Goal: Transaction & Acquisition: Purchase product/service

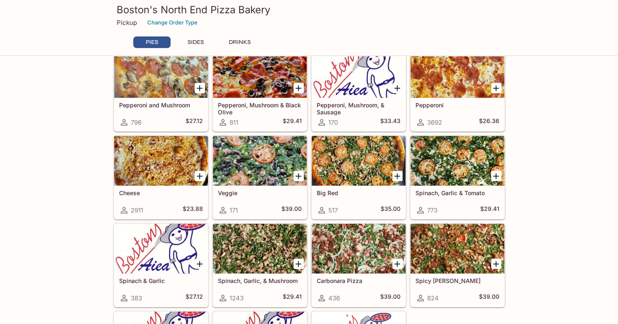
scroll to position [127, 0]
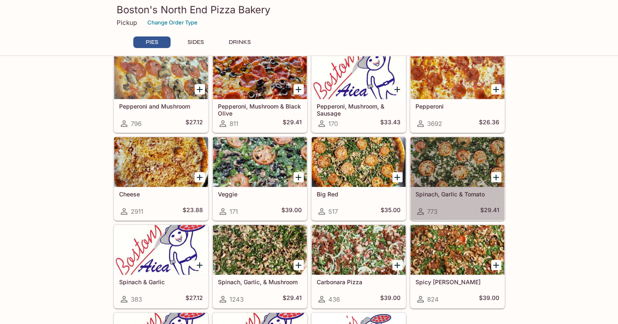
click at [456, 160] on div at bounding box center [457, 162] width 94 height 50
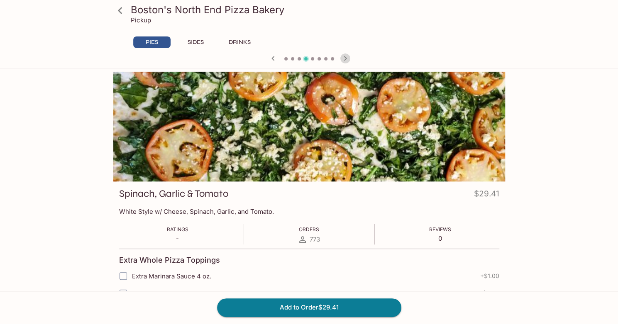
click at [344, 61] on icon "button" at bounding box center [345, 59] width 10 height 10
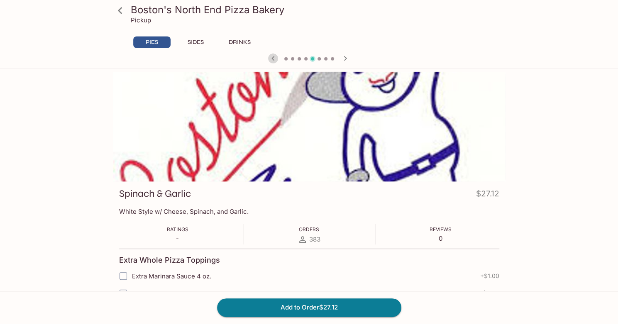
click at [275, 58] on icon "button" at bounding box center [273, 59] width 10 height 10
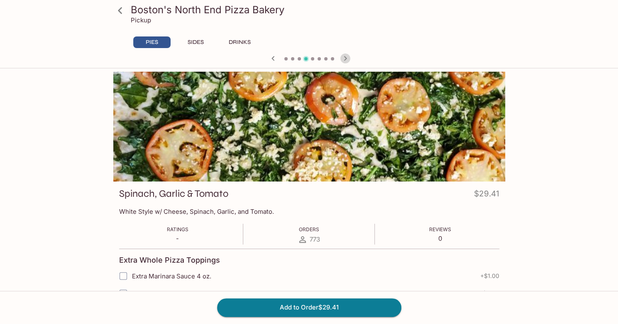
click at [343, 60] on icon "button" at bounding box center [345, 59] width 10 height 10
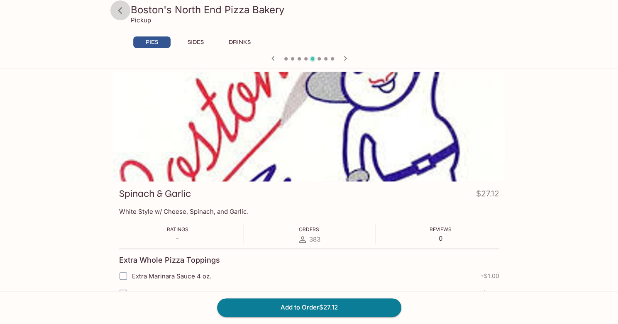
click at [124, 13] on icon at bounding box center [120, 10] width 15 height 15
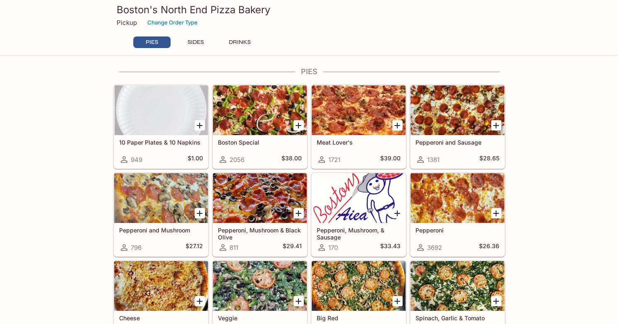
scroll to position [16, 0]
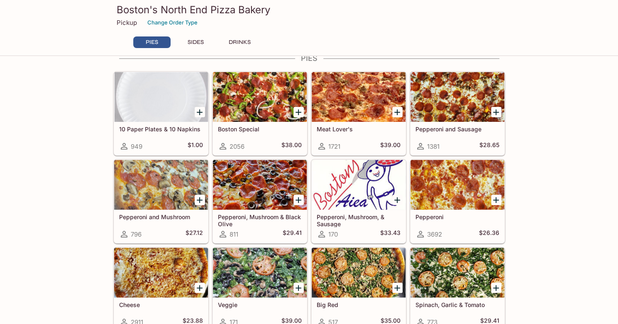
click at [241, 115] on div at bounding box center [260, 97] width 94 height 50
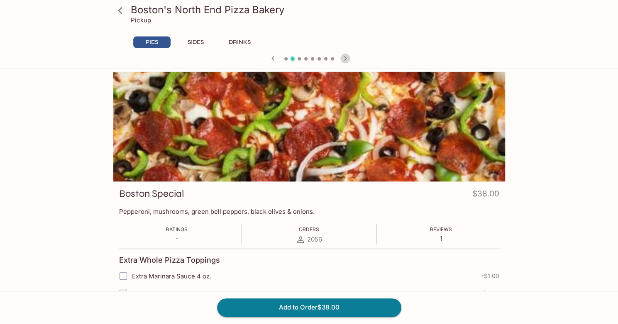
click at [346, 61] on icon "button" at bounding box center [345, 59] width 10 height 10
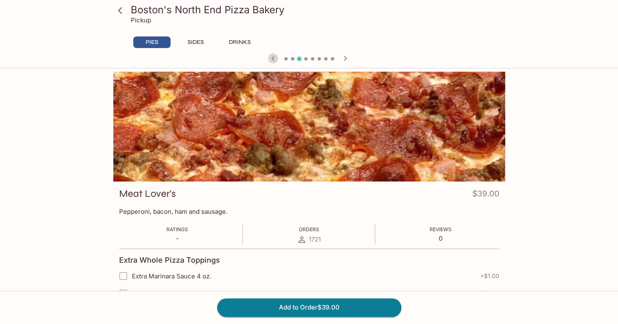
click at [274, 60] on icon "button" at bounding box center [272, 58] width 3 height 5
